Goal: Use online tool/utility: Utilize a website feature to perform a specific function

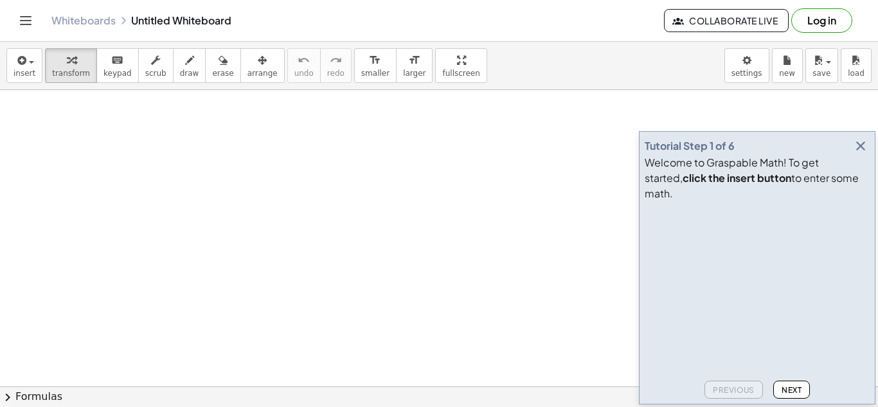
click at [783, 393] on span "Next" at bounding box center [792, 390] width 20 height 10
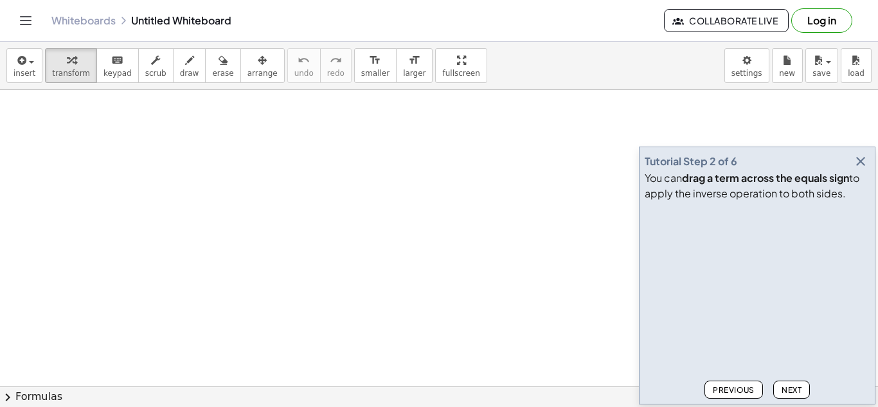
click at [782, 391] on span "Next" at bounding box center [792, 390] width 20 height 10
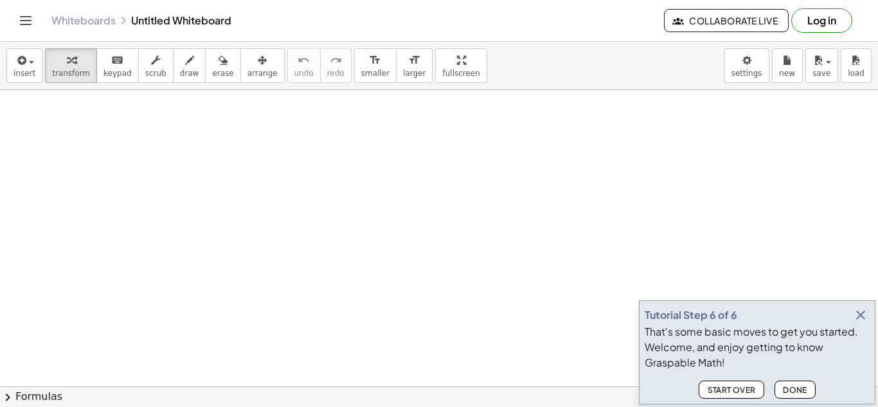
click at [802, 387] on span "Done" at bounding box center [795, 390] width 24 height 10
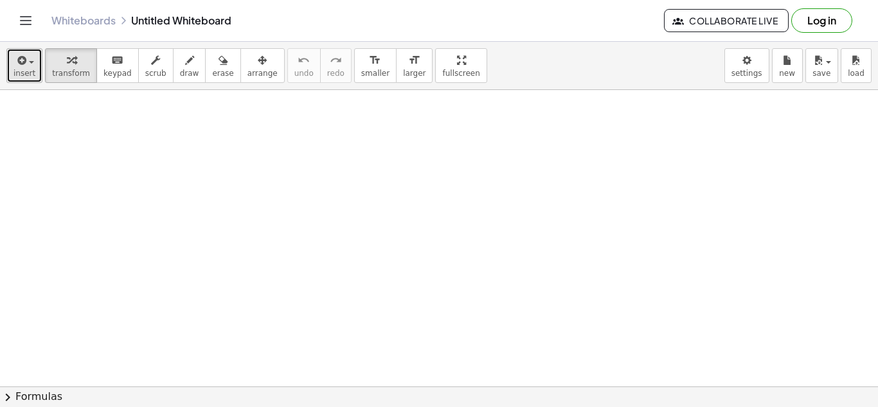
click at [24, 64] on icon "button" at bounding box center [21, 60] width 12 height 15
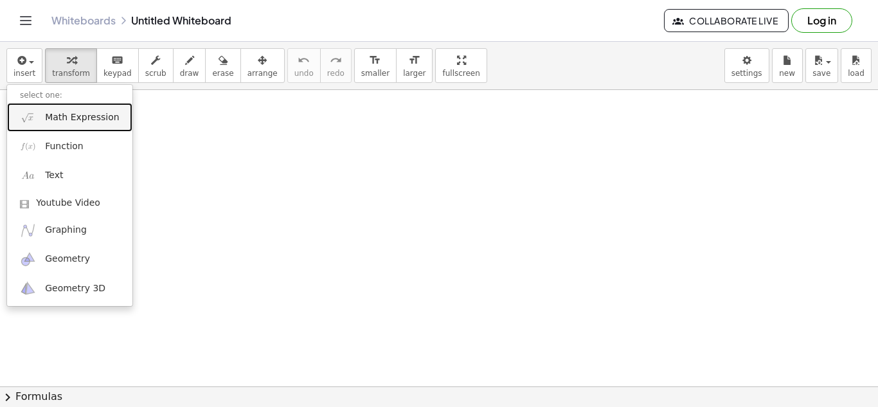
click at [75, 120] on span "Math Expression" at bounding box center [82, 117] width 74 height 13
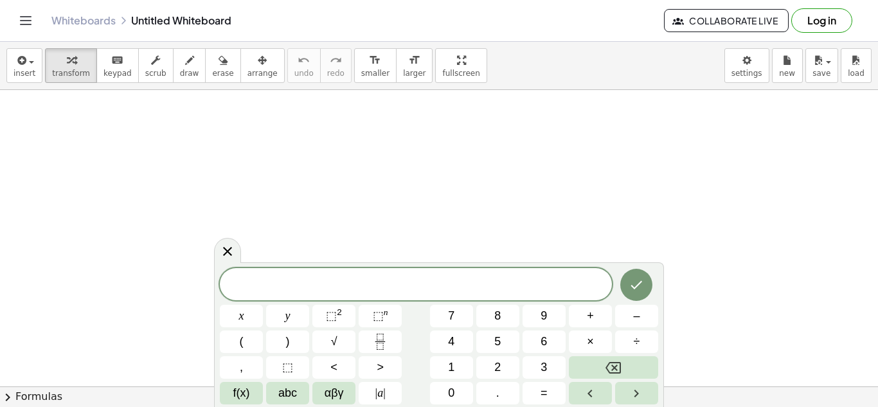
scroll to position [1, 0]
click at [635, 285] on icon "Done" at bounding box center [636, 284] width 15 height 15
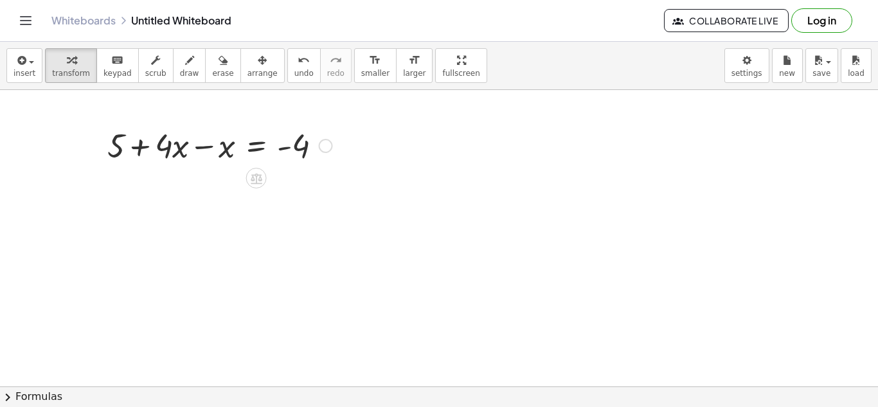
click at [201, 148] on div at bounding box center [220, 145] width 238 height 44
click at [259, 193] on div at bounding box center [220, 189] width 238 height 44
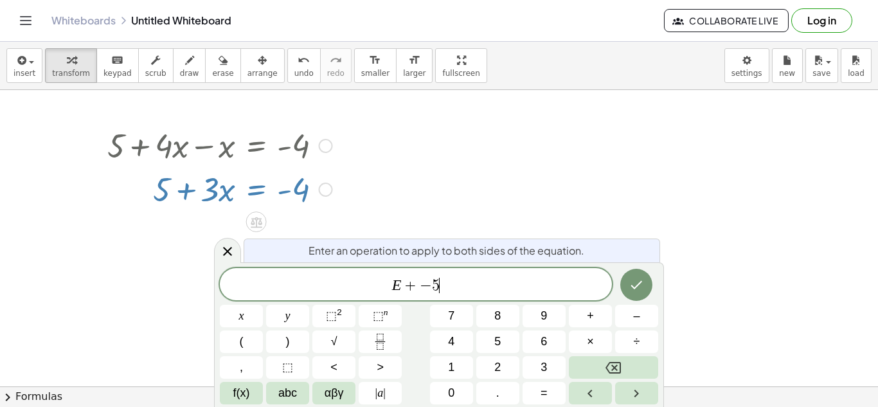
scroll to position [3, 0]
click at [632, 285] on icon "Done" at bounding box center [636, 284] width 15 height 15
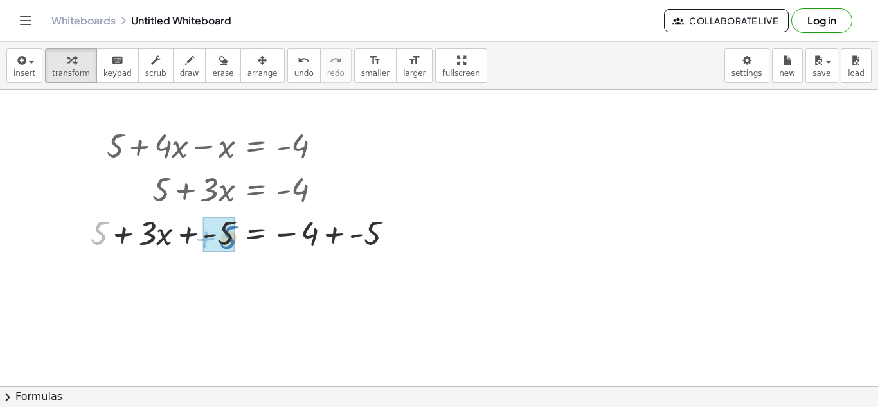
drag, startPoint x: 100, startPoint y: 230, endPoint x: 230, endPoint y: 233, distance: 129.9
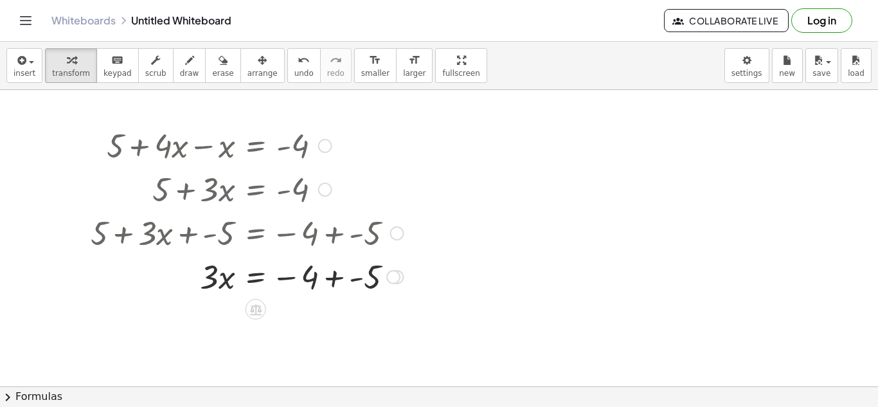
click at [336, 276] on div at bounding box center [246, 276] width 325 height 44
click at [328, 321] on div at bounding box center [246, 320] width 325 height 44
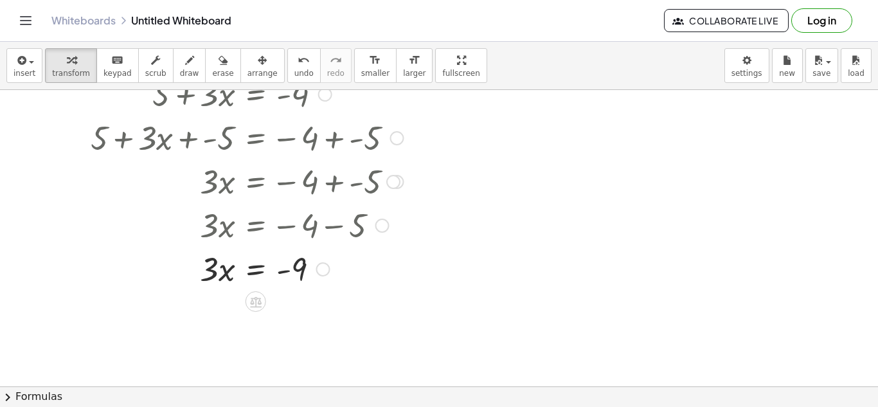
scroll to position [98, 0]
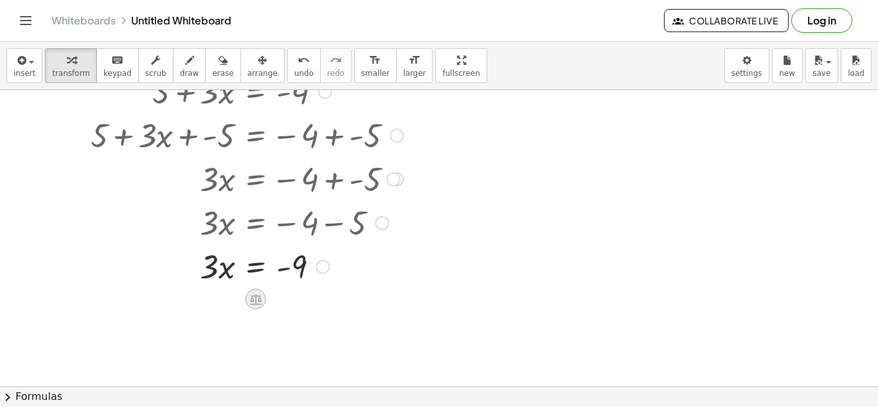
click at [258, 294] on icon at bounding box center [256, 300] width 14 height 14
click at [255, 297] on span "×" at bounding box center [256, 299] width 8 height 19
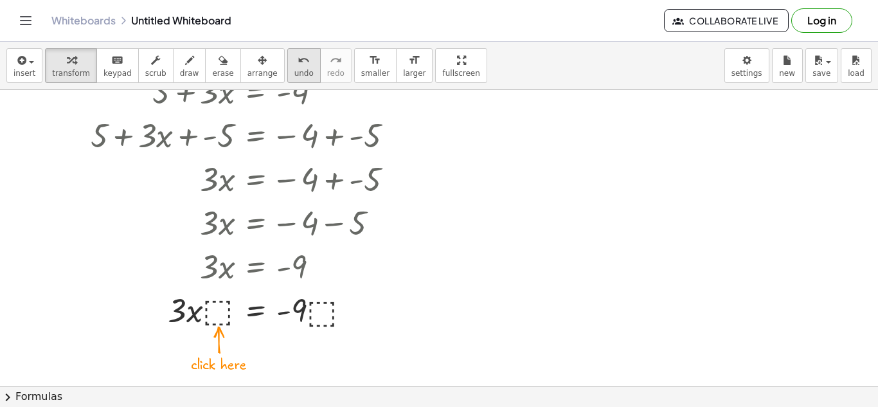
click at [294, 73] on span "undo" at bounding box center [303, 73] width 19 height 9
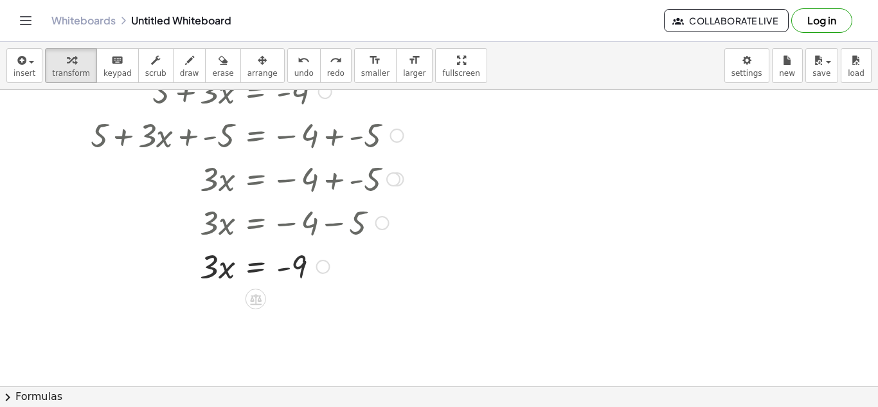
click at [257, 267] on div at bounding box center [246, 266] width 261 height 44
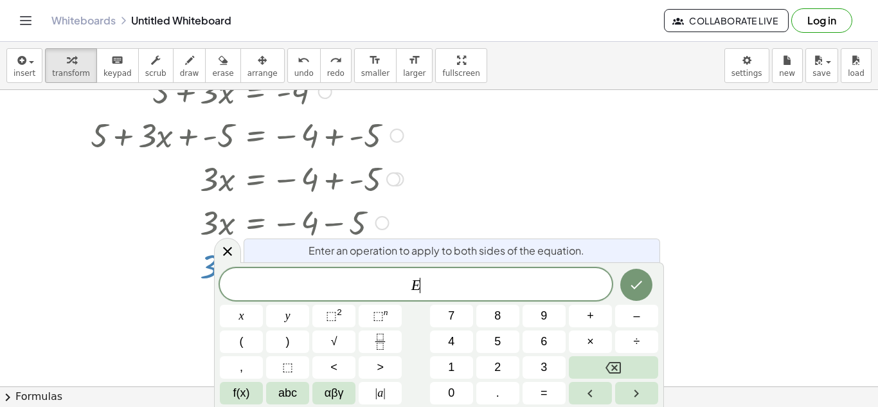
scroll to position [4, 0]
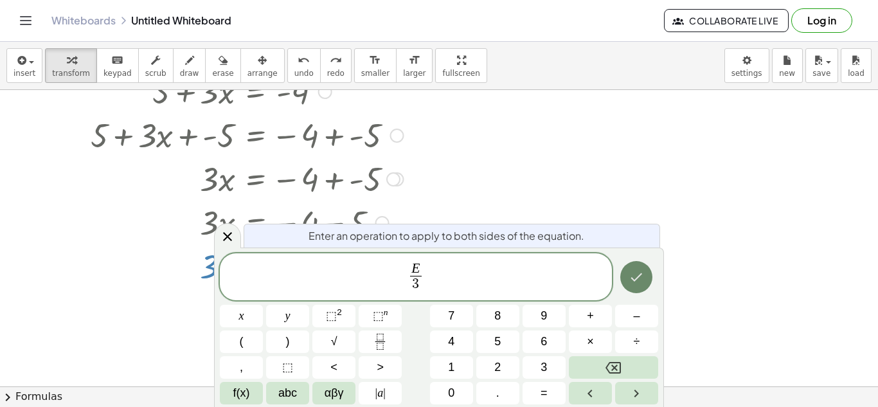
click at [629, 267] on button "Done" at bounding box center [636, 277] width 32 height 32
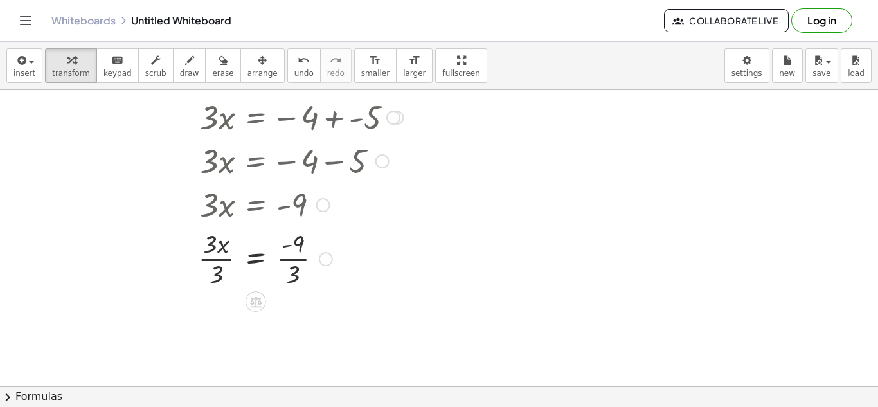
scroll to position [162, 0]
click at [296, 255] on div at bounding box center [246, 255] width 325 height 64
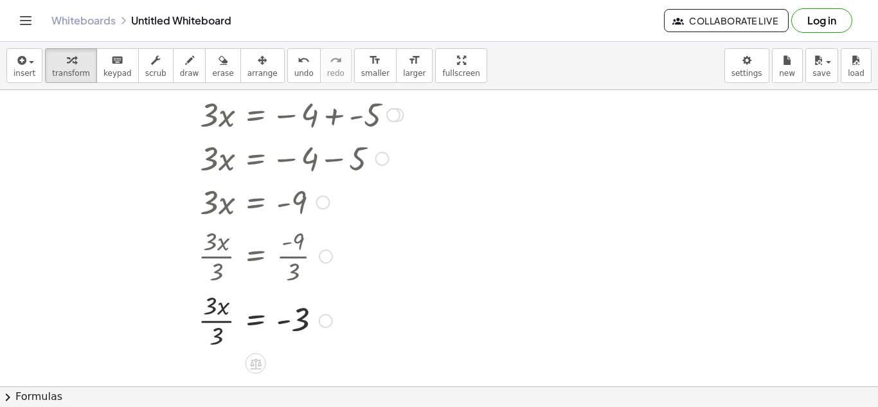
click at [217, 322] on div at bounding box center [246, 319] width 325 height 64
click at [26, 70] on span "insert" at bounding box center [25, 73] width 22 height 9
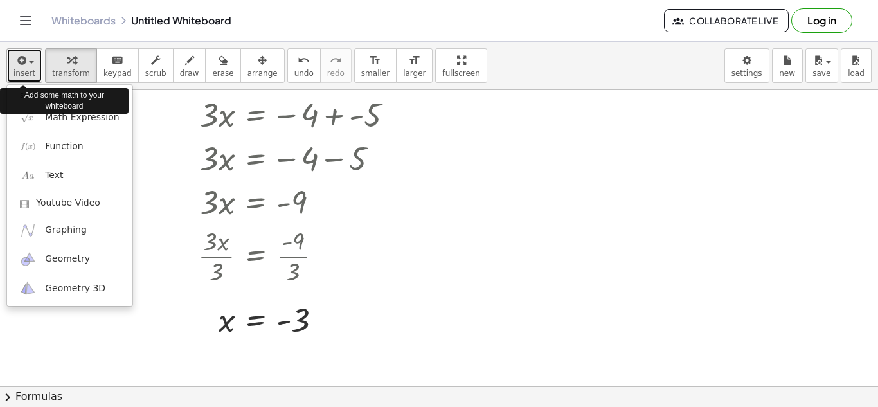
click at [32, 73] on span "insert" at bounding box center [25, 73] width 22 height 9
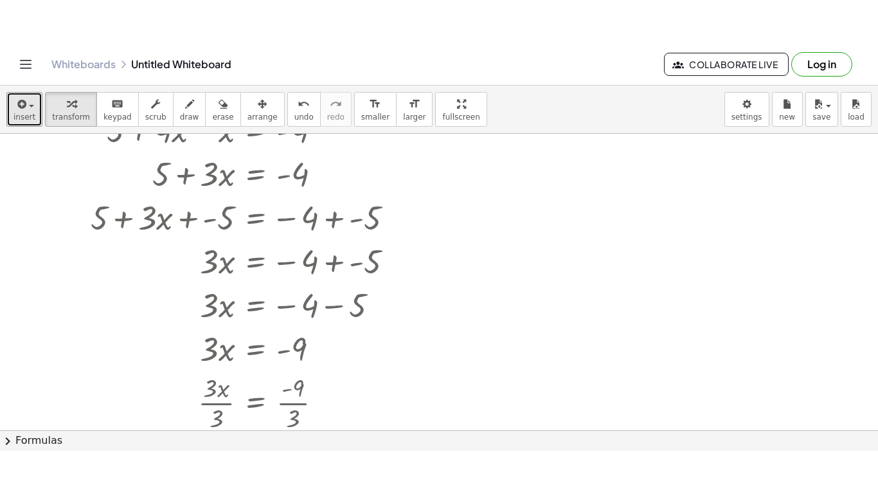
scroll to position [62, 0]
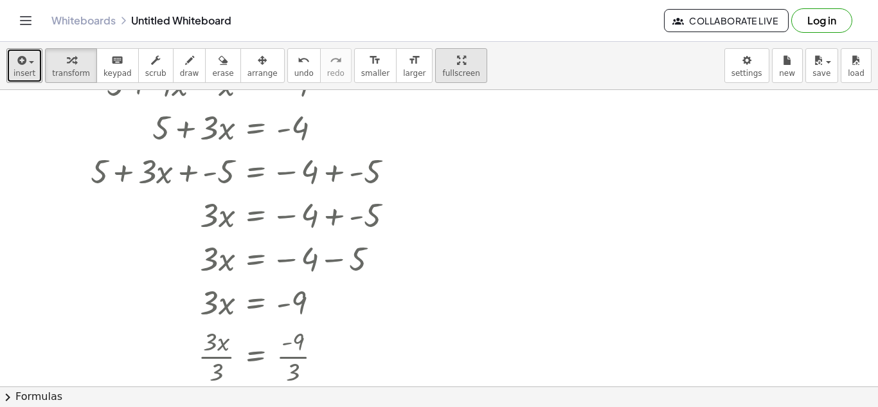
click at [446, 130] on div "insert select one: Math Expression Function Text Youtube Video Graphing Geometr…" at bounding box center [439, 224] width 878 height 365
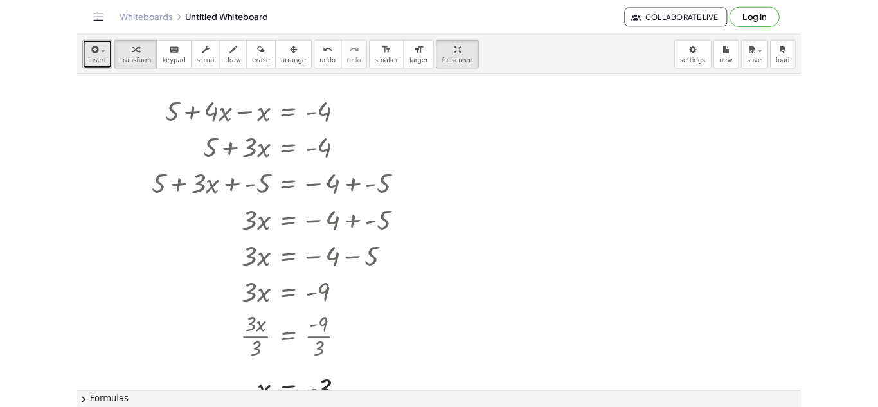
scroll to position [8, 0]
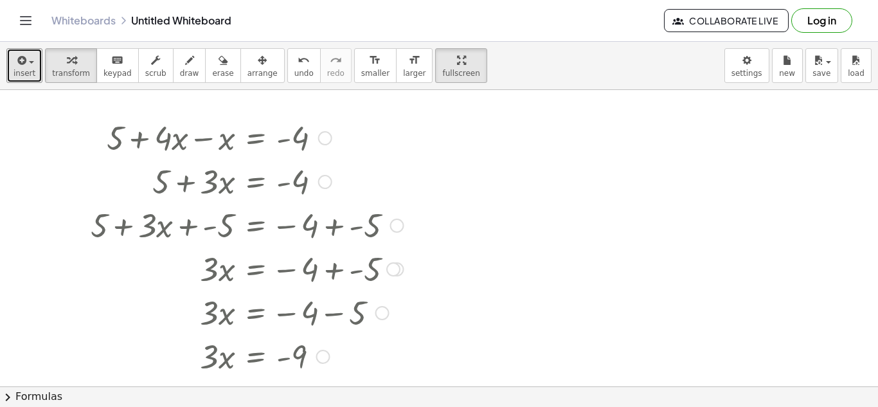
click at [393, 271] on div at bounding box center [393, 269] width 14 height 14
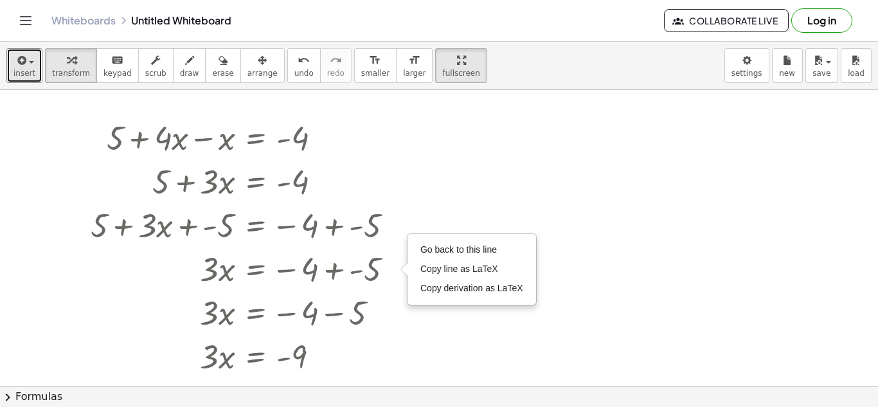
click at [478, 167] on div at bounding box center [439, 378] width 878 height 593
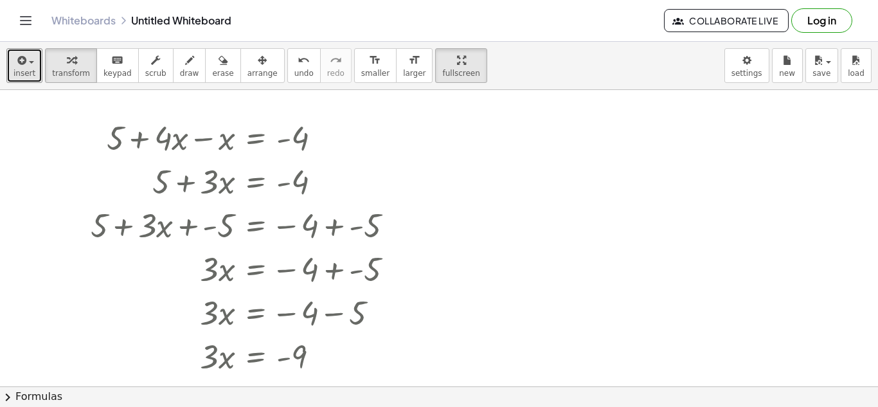
click at [487, 195] on div at bounding box center [439, 378] width 878 height 593
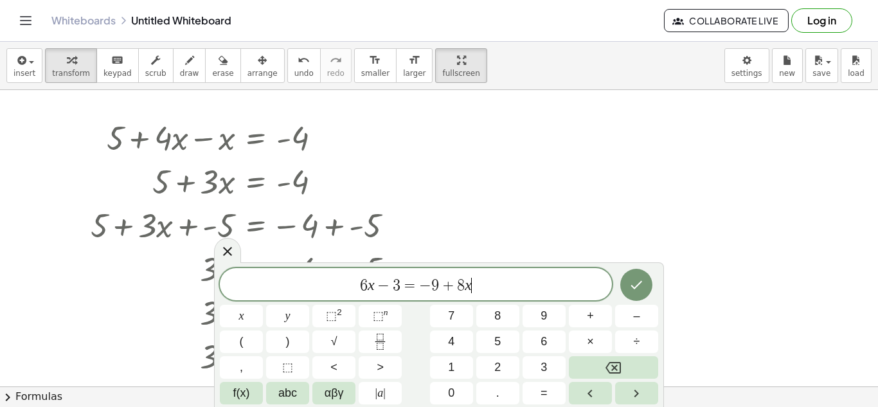
scroll to position [1, 0]
click at [648, 288] on button "Done" at bounding box center [636, 285] width 32 height 32
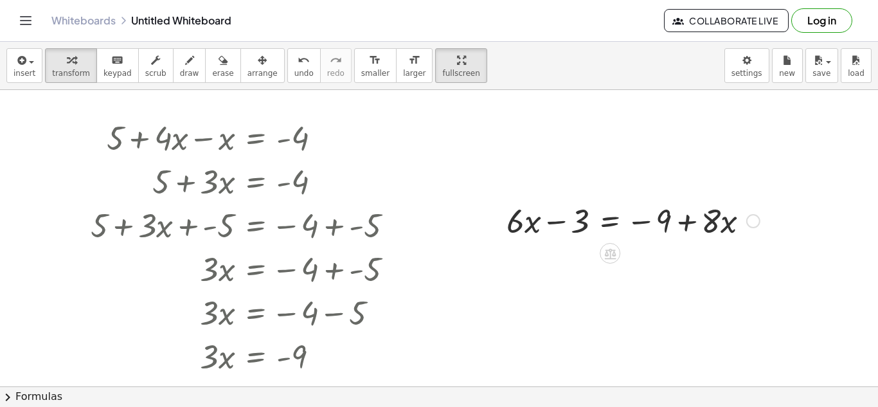
click at [614, 222] on div at bounding box center [633, 220] width 266 height 44
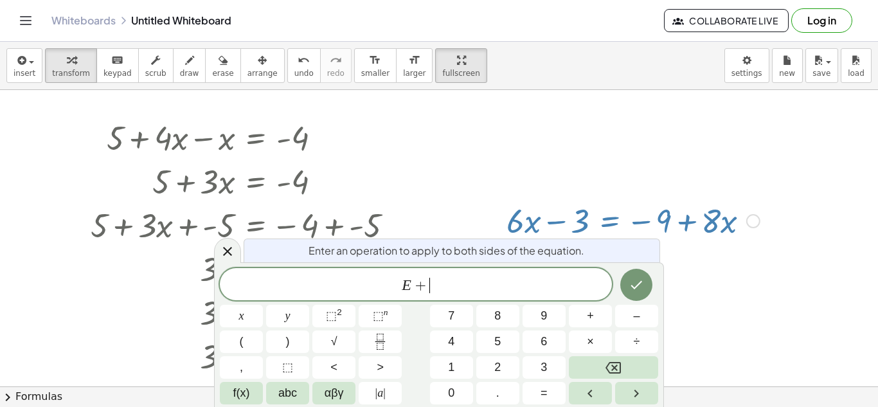
scroll to position [3, 0]
click at [641, 278] on icon "Done" at bounding box center [636, 284] width 15 height 15
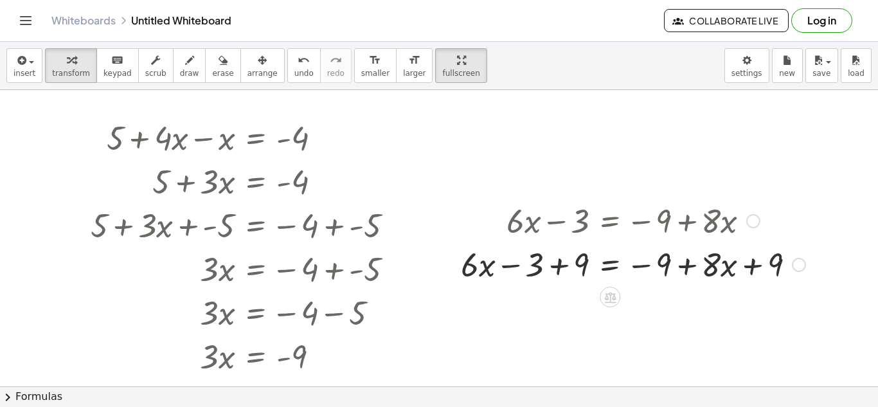
click at [559, 266] on div at bounding box center [633, 264] width 357 height 44
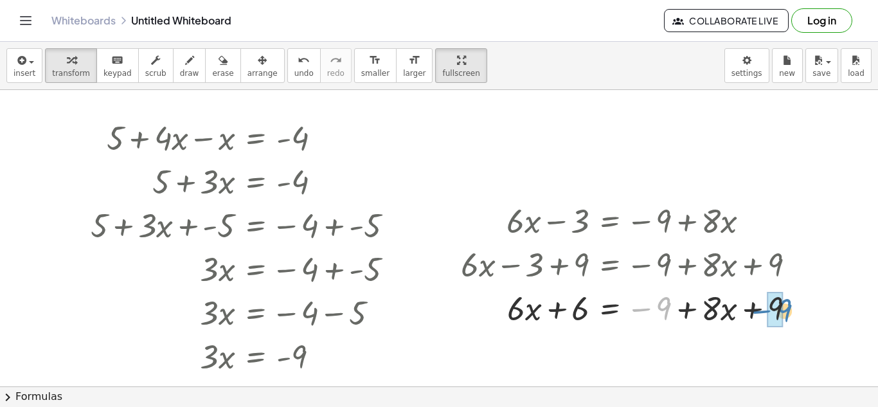
drag, startPoint x: 665, startPoint y: 306, endPoint x: 786, endPoint y: 307, distance: 120.2
click at [786, 307] on div at bounding box center [633, 307] width 357 height 44
click at [613, 309] on div at bounding box center [633, 307] width 357 height 44
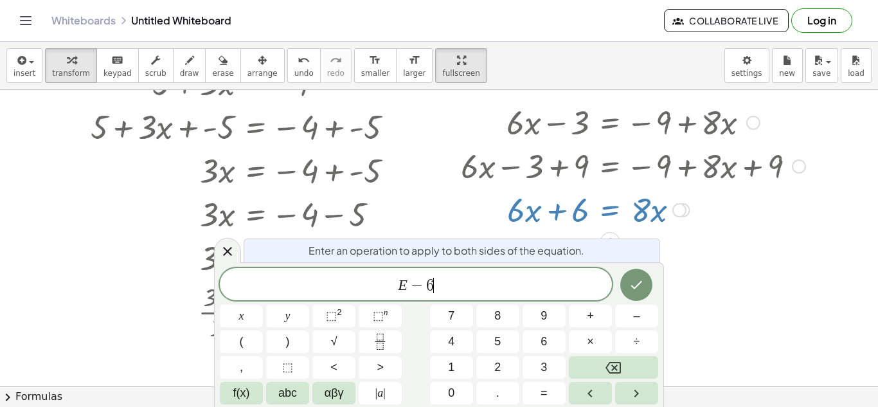
scroll to position [5, 0]
click at [639, 277] on icon "Done" at bounding box center [636, 284] width 15 height 15
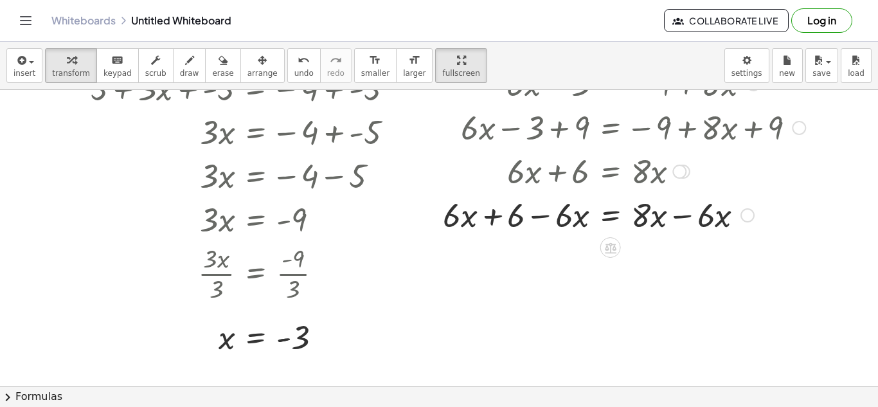
scroll to position [165, 0]
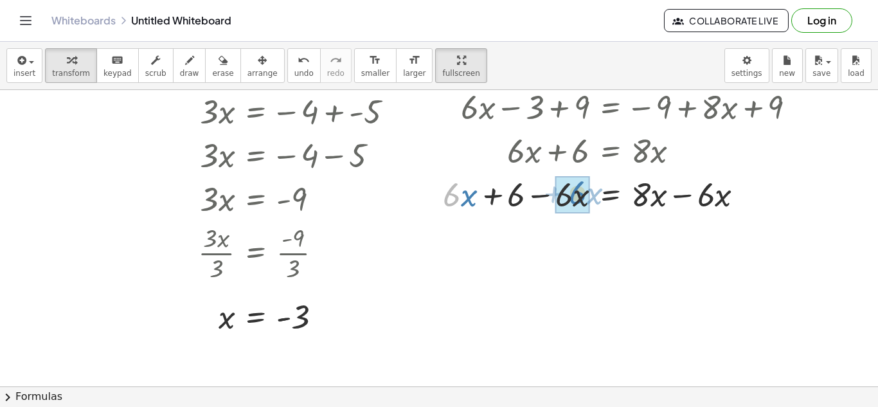
drag, startPoint x: 460, startPoint y: 194, endPoint x: 584, endPoint y: 193, distance: 124.1
click at [584, 193] on div at bounding box center [624, 194] width 375 height 44
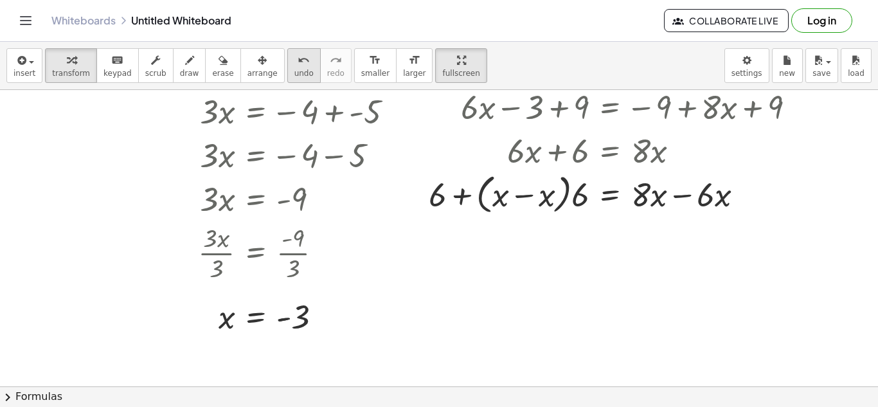
click at [298, 66] on icon "undo" at bounding box center [304, 60] width 12 height 15
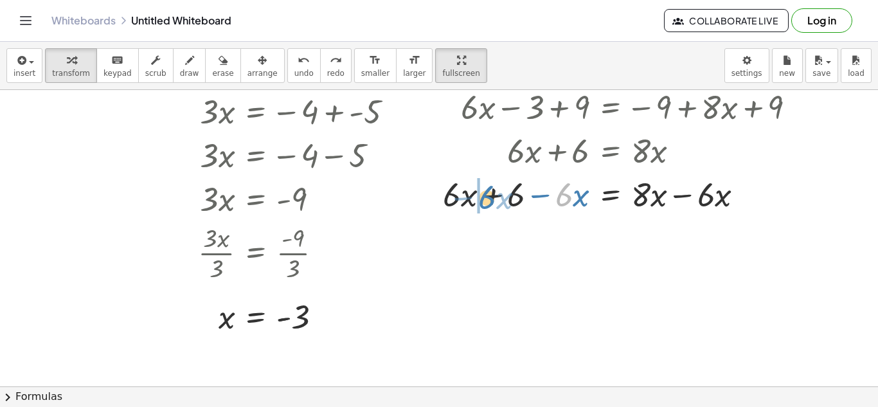
drag, startPoint x: 573, startPoint y: 198, endPoint x: 496, endPoint y: 201, distance: 77.2
click at [496, 201] on div at bounding box center [624, 194] width 375 height 44
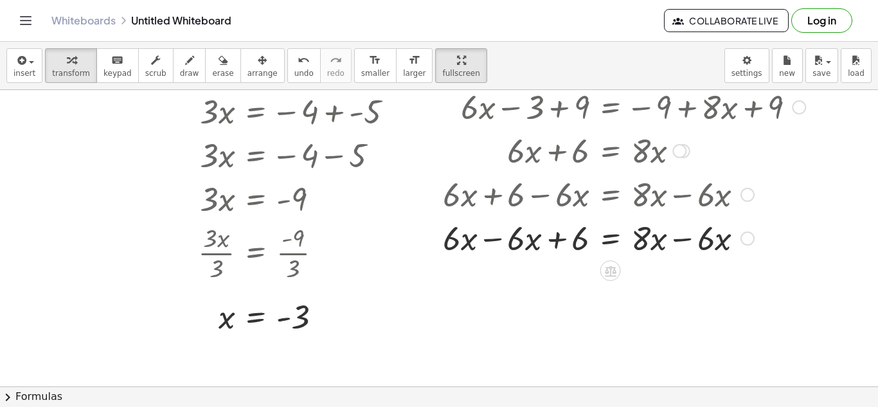
click at [498, 238] on div at bounding box center [624, 237] width 375 height 44
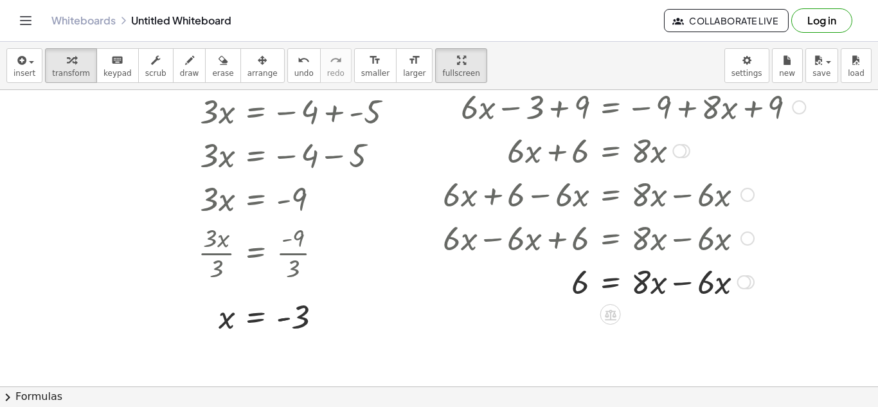
click at [663, 284] on div at bounding box center [624, 281] width 375 height 44
click at [687, 284] on div at bounding box center [624, 281] width 375 height 44
click at [613, 327] on div at bounding box center [624, 325] width 375 height 44
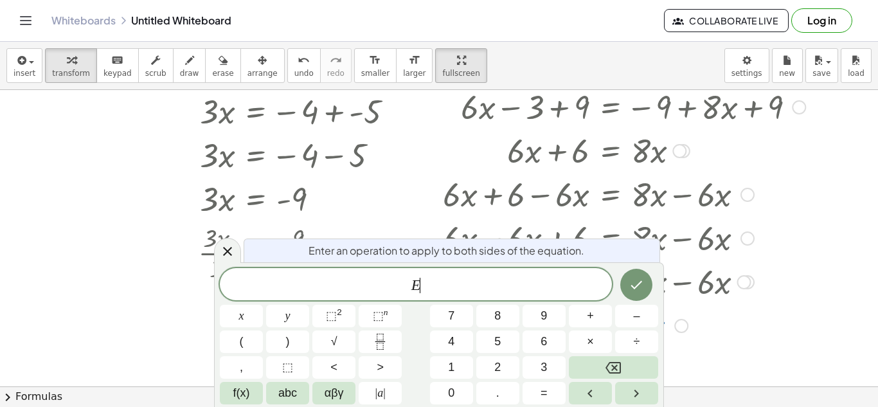
scroll to position [6, 0]
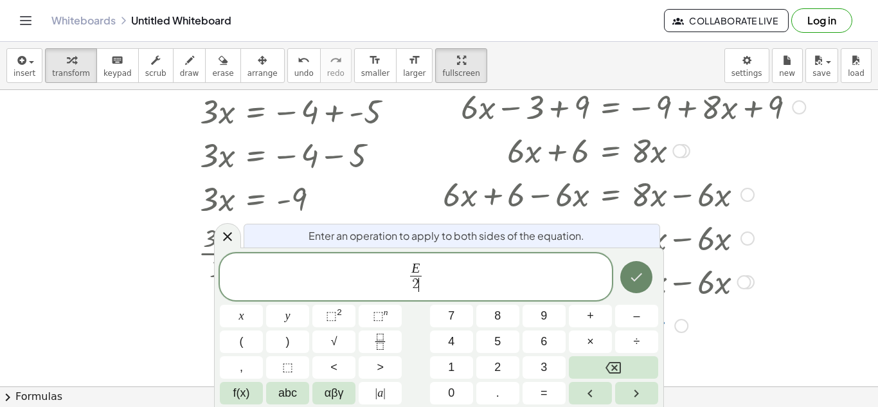
click at [637, 271] on icon "Done" at bounding box center [636, 276] width 15 height 15
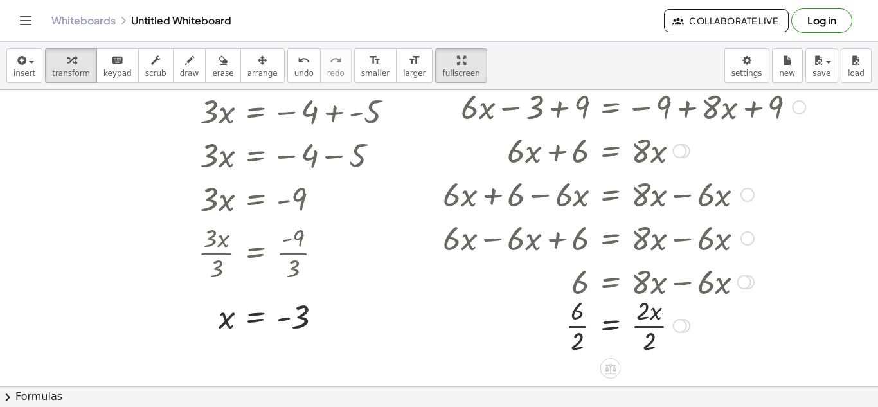
click at [574, 329] on div at bounding box center [624, 325] width 375 height 64
click at [640, 327] on div at bounding box center [624, 325] width 375 height 64
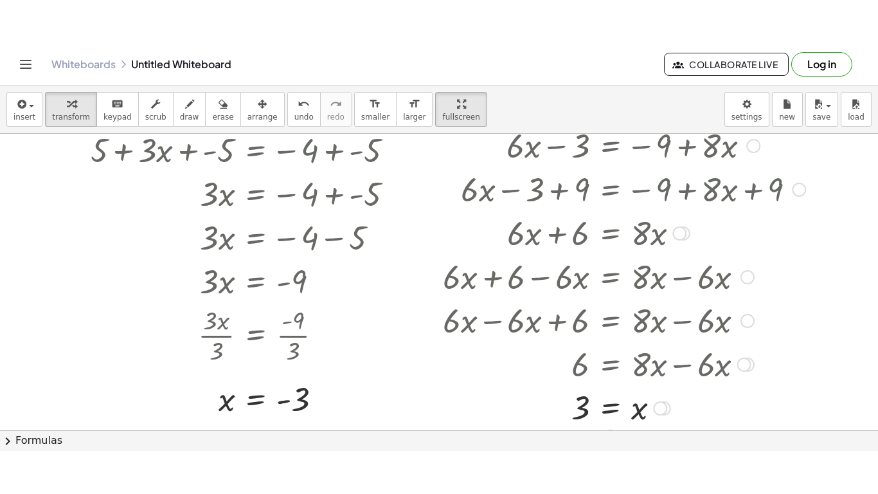
scroll to position [127, 0]
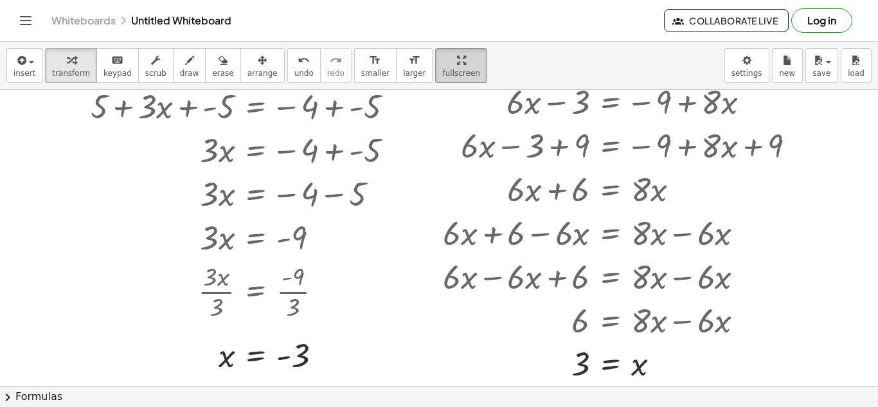
click at [442, 70] on span "fullscreen" at bounding box center [460, 73] width 37 height 9
click at [435, 117] on div "insert select one: Math Expression Function Text Youtube Video Graphing Geometr…" at bounding box center [439, 224] width 878 height 365
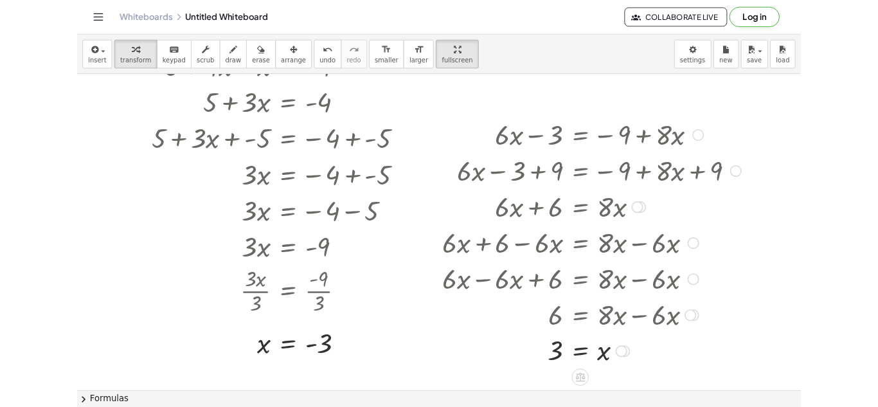
scroll to position [64, 0]
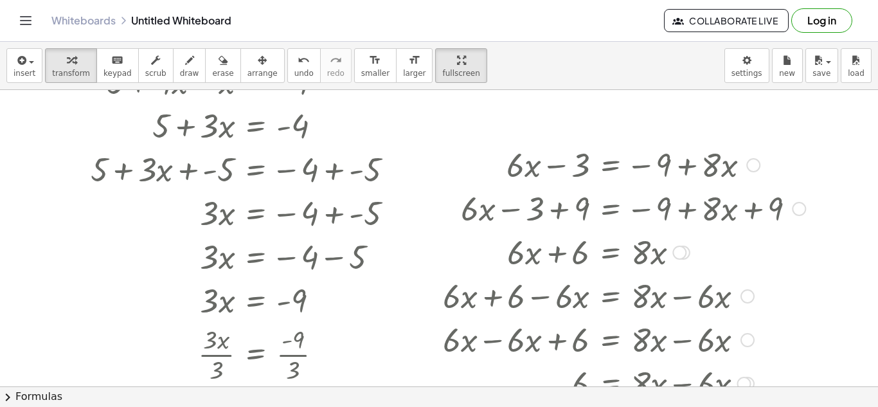
click at [357, 359] on div at bounding box center [583, 339] width 458 height 44
click at [374, 336] on div at bounding box center [583, 339] width 458 height 44
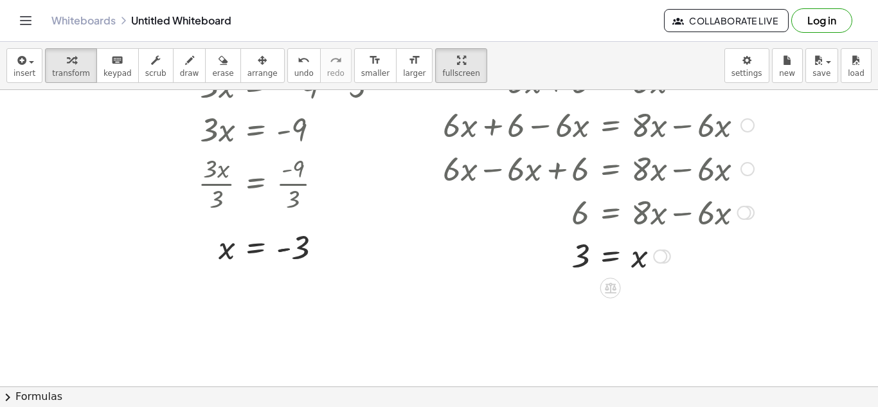
scroll to position [262, 0]
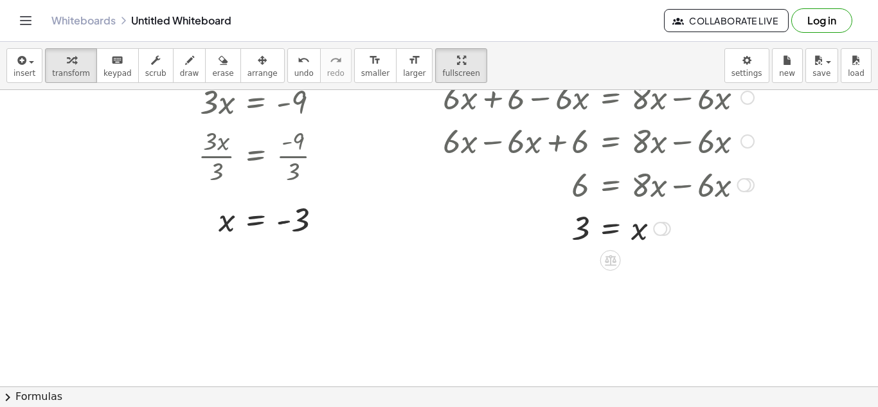
click at [444, 211] on div at bounding box center [624, 227] width 375 height 42
click at [728, 238] on div at bounding box center [624, 227] width 375 height 42
click at [111, 65] on icon "keyboard" at bounding box center [117, 60] width 12 height 15
click at [34, 53] on button "insert" at bounding box center [24, 65] width 36 height 35
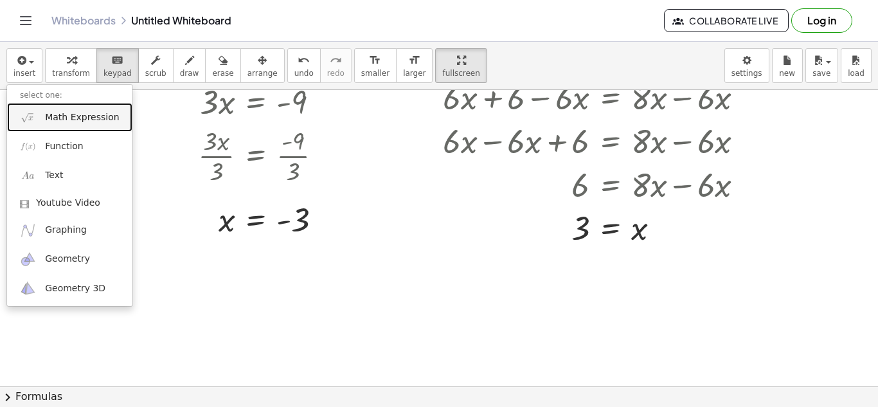
click at [66, 120] on span "Math Expression" at bounding box center [82, 117] width 74 height 13
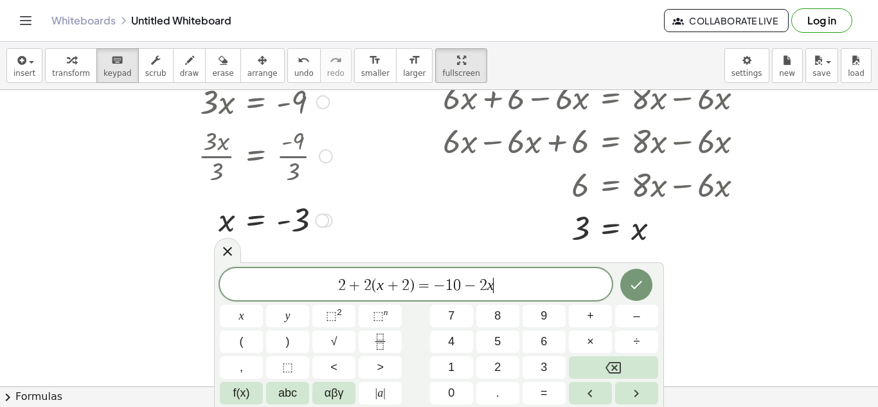
scroll to position [1, 0]
click at [637, 288] on icon "Done" at bounding box center [636, 284] width 15 height 15
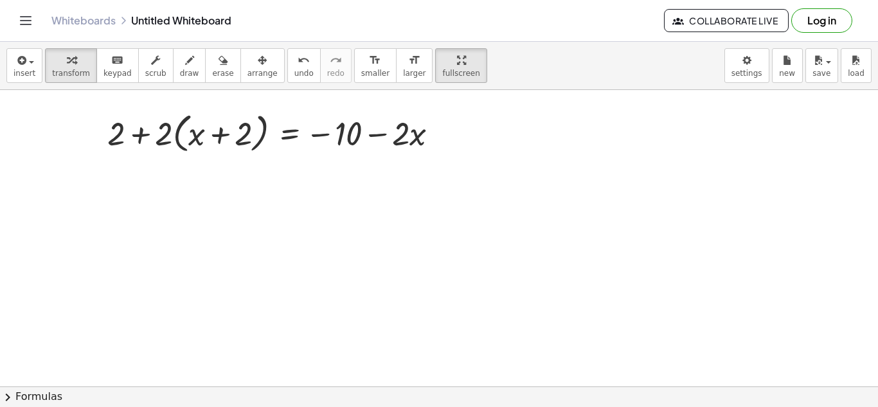
scroll to position [444, 0]
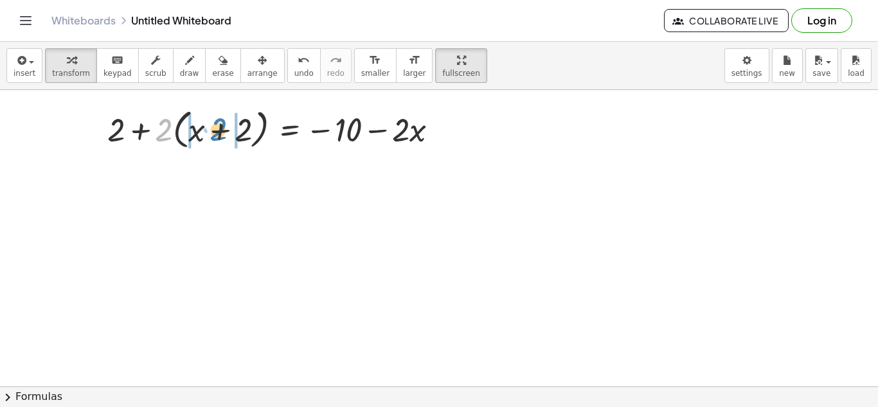
drag, startPoint x: 159, startPoint y: 131, endPoint x: 213, endPoint y: 131, distance: 54.0
click at [213, 131] on div at bounding box center [278, 128] width 354 height 49
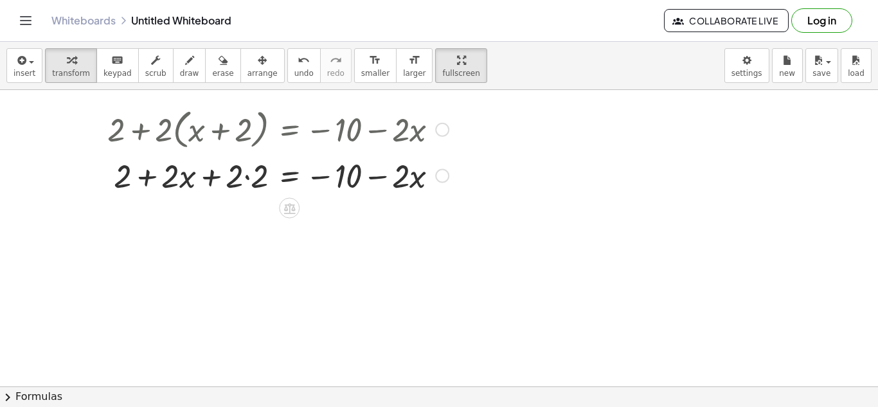
click at [247, 178] on div at bounding box center [278, 175] width 354 height 44
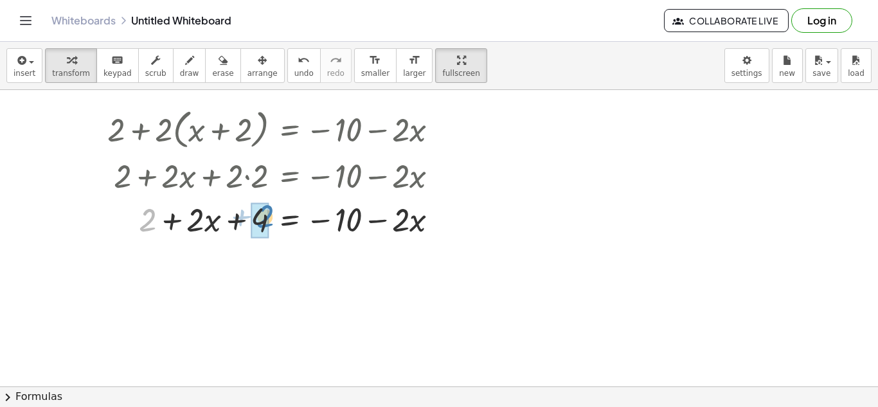
drag, startPoint x: 146, startPoint y: 229, endPoint x: 264, endPoint y: 226, distance: 117.7
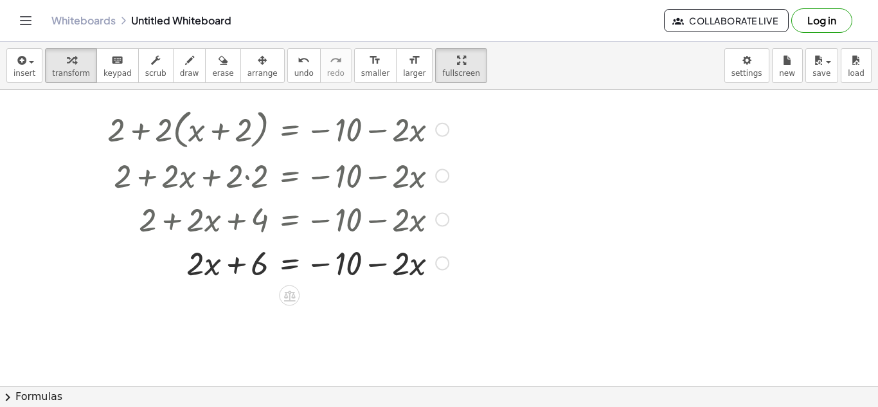
click at [292, 261] on div at bounding box center [278, 262] width 354 height 44
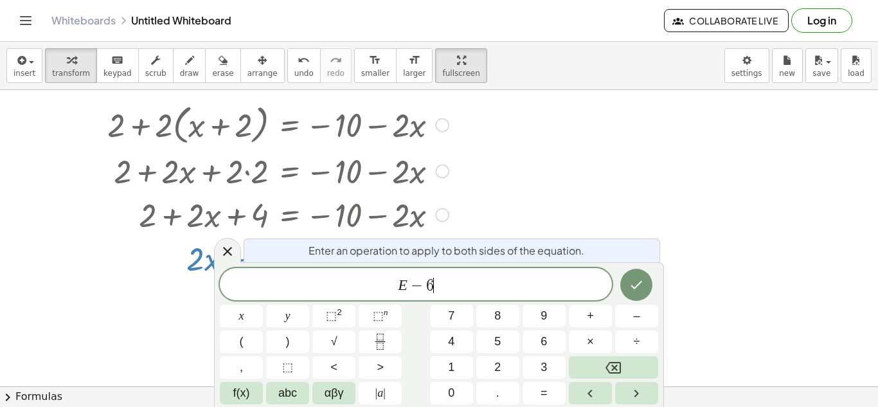
scroll to position [3, 0]
click at [631, 278] on icon "Done" at bounding box center [636, 284] width 15 height 15
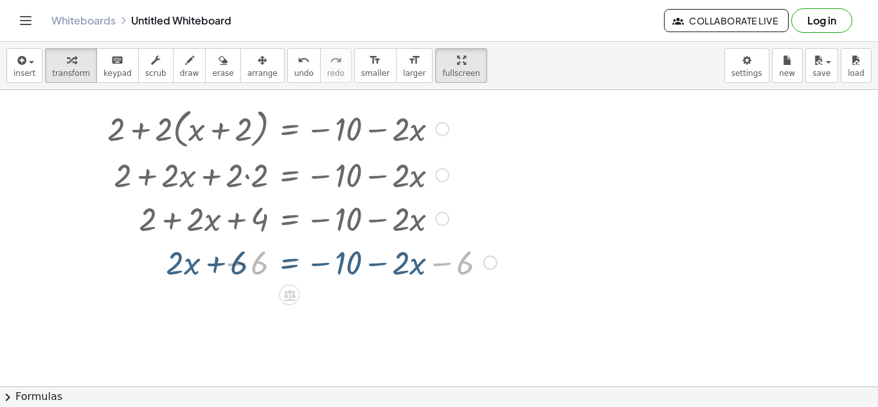
scroll to position [444, 0]
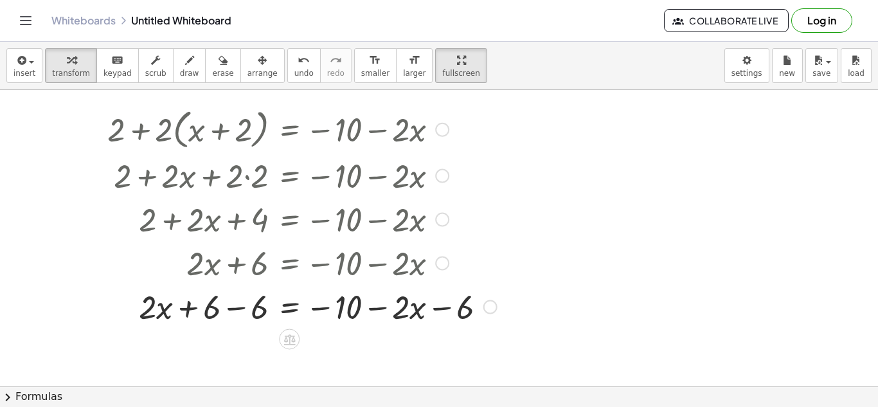
click at [242, 307] on div at bounding box center [302, 306] width 402 height 44
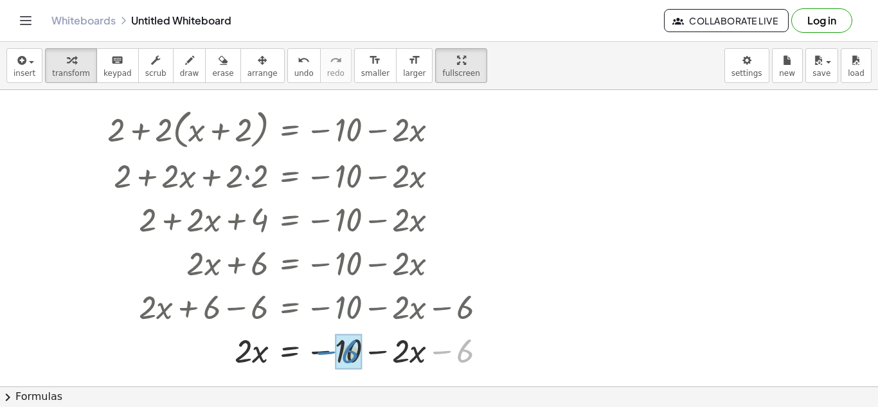
drag, startPoint x: 440, startPoint y: 349, endPoint x: 323, endPoint y: 350, distance: 117.0
click at [323, 350] on div at bounding box center [302, 350] width 402 height 44
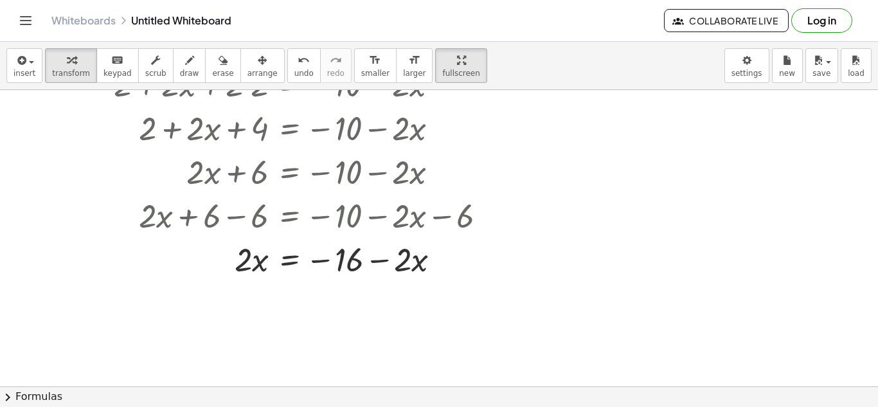
scroll to position [577, 0]
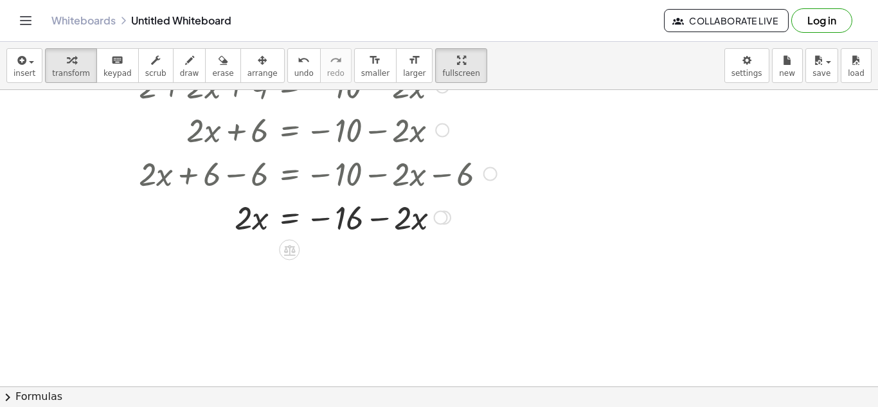
click at [285, 219] on div at bounding box center [302, 217] width 402 height 44
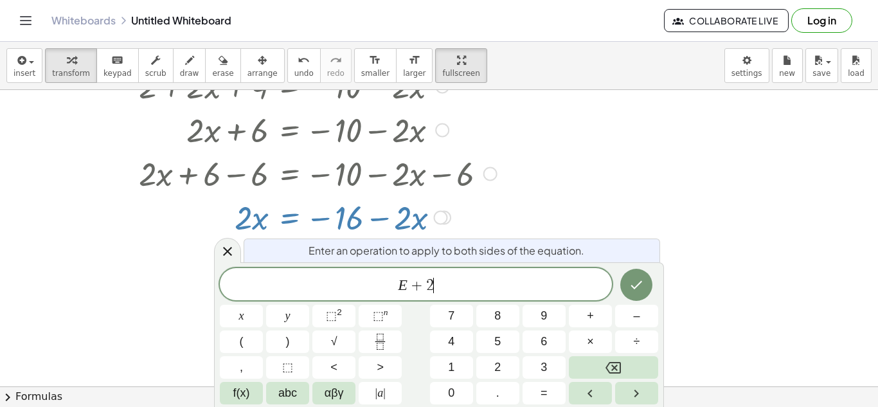
scroll to position [5, 0]
click at [640, 285] on icon "Done" at bounding box center [636, 284] width 15 height 15
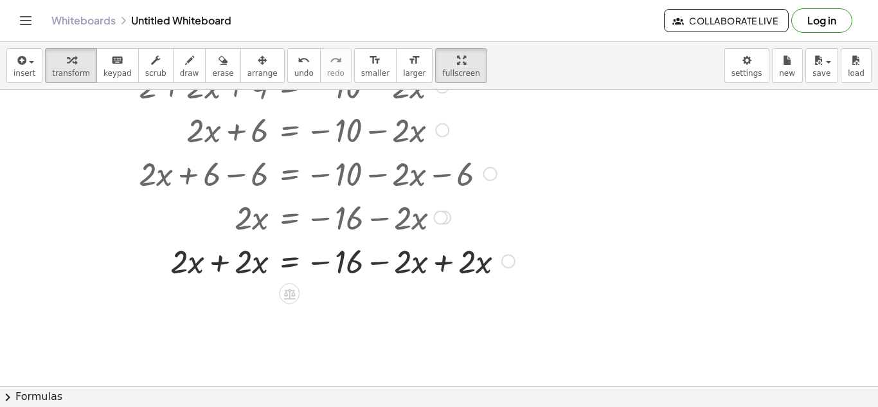
click at [222, 264] on div at bounding box center [311, 261] width 420 height 44
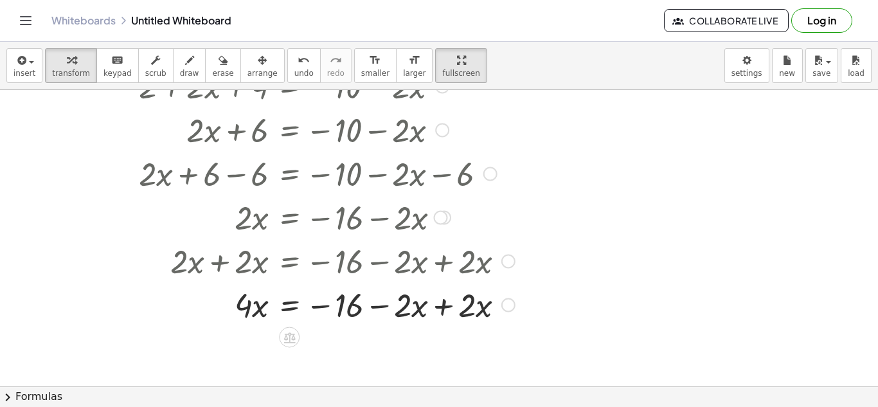
click at [440, 309] on div at bounding box center [311, 304] width 420 height 44
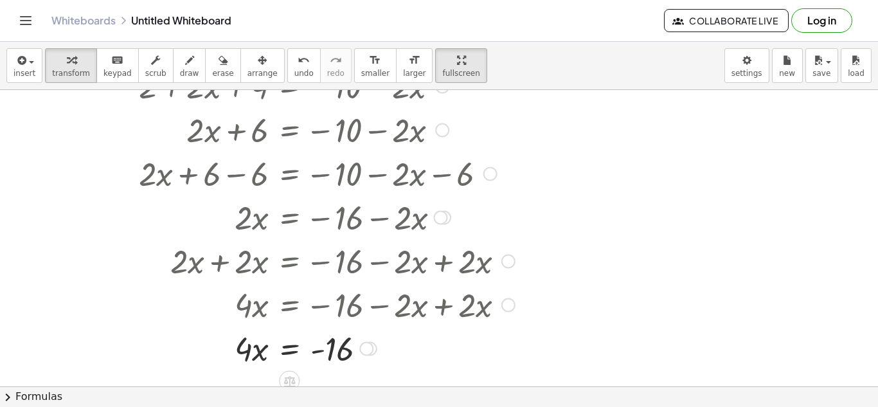
click at [293, 350] on div at bounding box center [311, 348] width 420 height 44
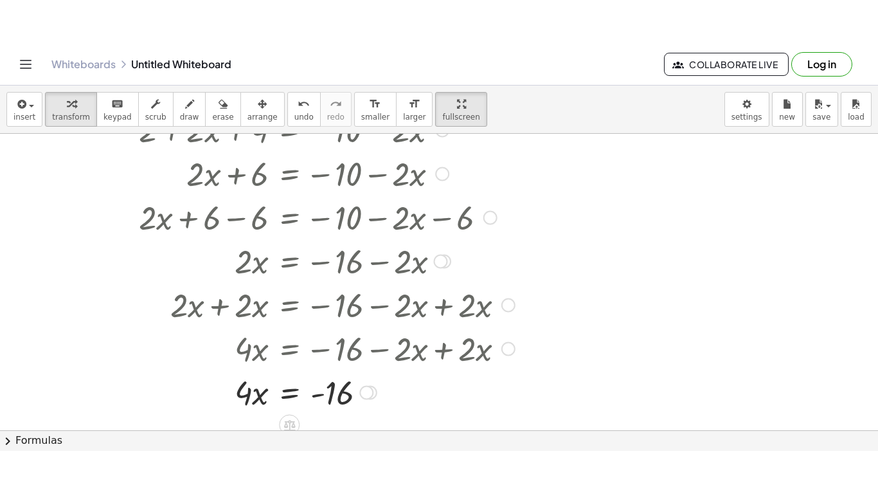
scroll to position [6, 0]
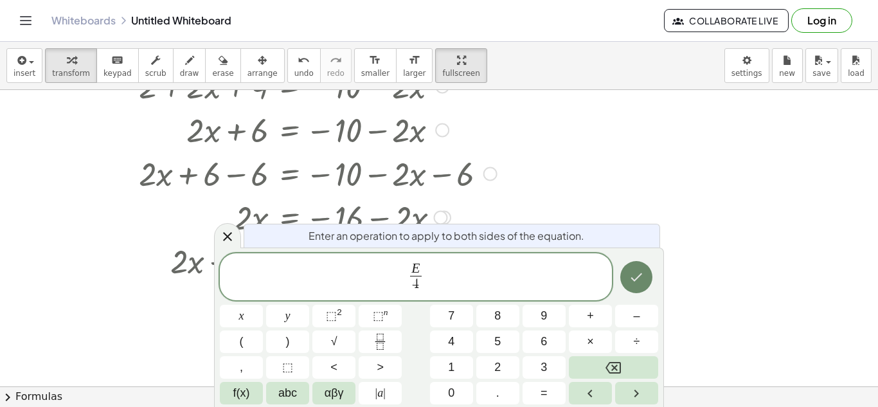
click at [636, 276] on icon "Done" at bounding box center [636, 276] width 15 height 15
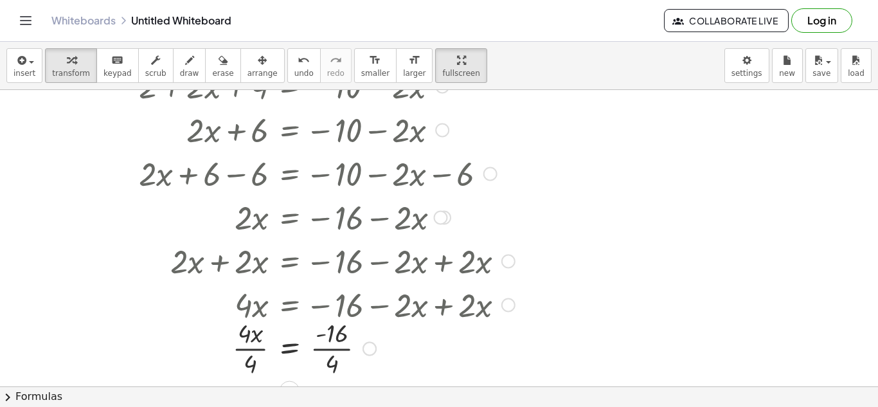
click at [253, 351] on div at bounding box center [311, 347] width 420 height 64
click at [326, 352] on div at bounding box center [311, 347] width 420 height 64
click at [444, 60] on div "button" at bounding box center [460, 59] width 37 height 15
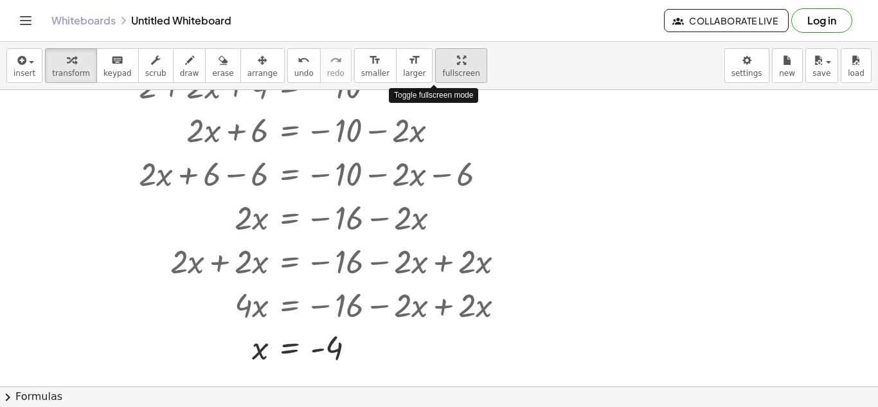
click at [444, 116] on div "insert select one: Math Expression Function Text Youtube Video Graphing Geometr…" at bounding box center [439, 224] width 878 height 365
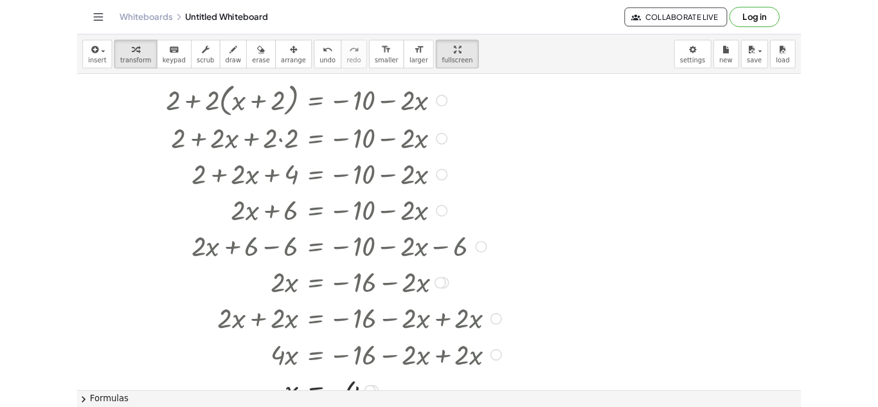
scroll to position [451, 0]
